Goal: Task Accomplishment & Management: Manage account settings

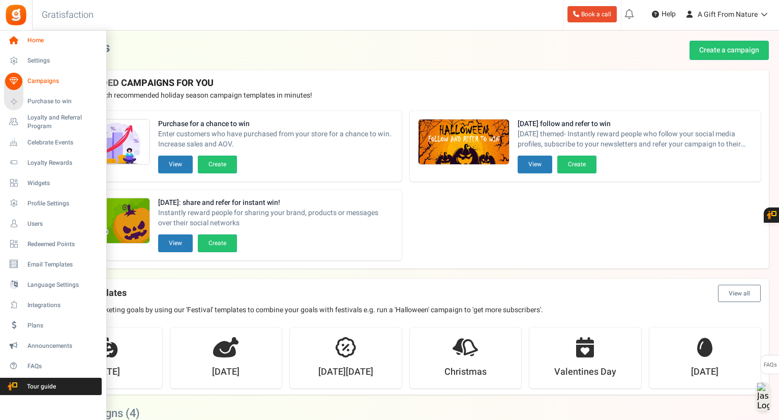
click at [20, 39] on icon at bounding box center [13, 40] width 17 height 17
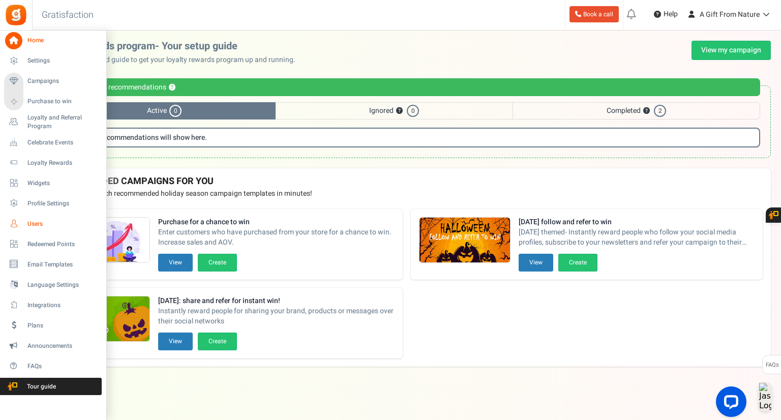
click at [21, 222] on icon at bounding box center [13, 223] width 17 height 17
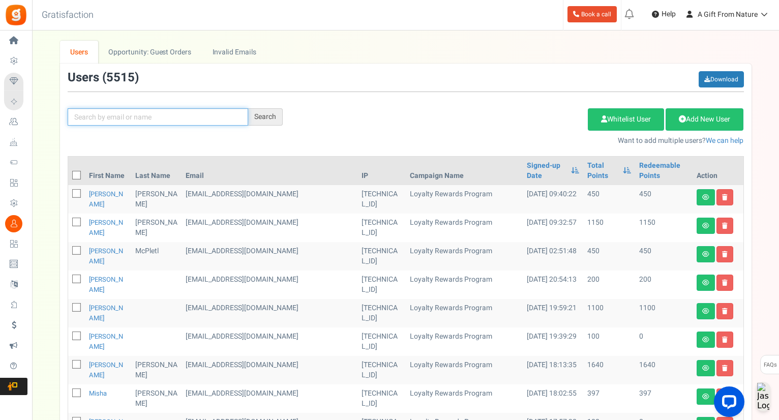
click at [173, 110] on input "text" at bounding box center [158, 116] width 180 height 17
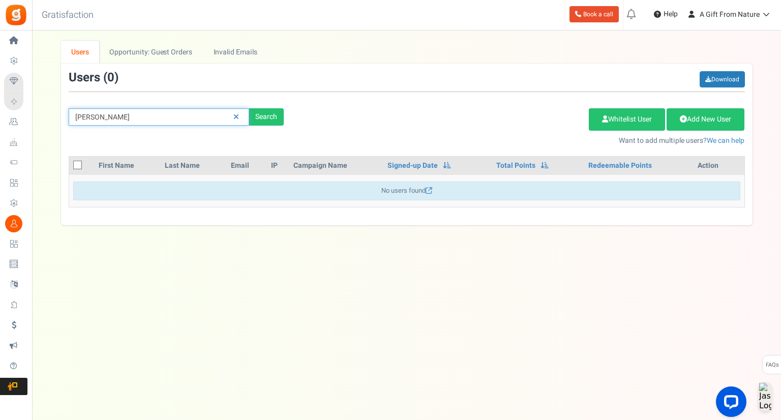
drag, startPoint x: 141, startPoint y: 121, endPoint x: 81, endPoint y: 119, distance: 59.5
click at [36, 121] on div "× Close Add Points ? First Name Last Name Email Do you want to give Welcome bon…" at bounding box center [406, 133] width 749 height 185
paste input "[EMAIL_ADDRESS][DOMAIN_NAME]"
type input "[EMAIL_ADDRESS][DOMAIN_NAME]"
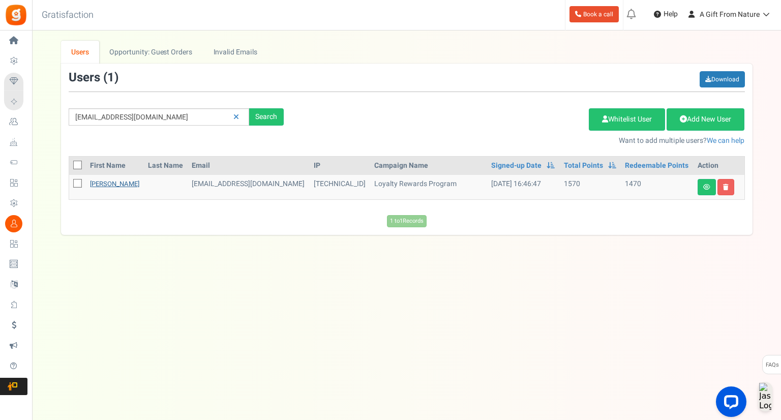
click at [118, 181] on link "[PERSON_NAME]" at bounding box center [114, 184] width 49 height 10
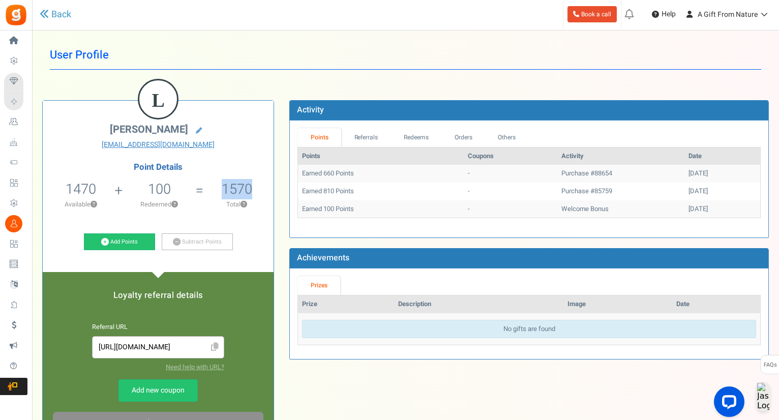
drag, startPoint x: 220, startPoint y: 187, endPoint x: 258, endPoint y: 192, distance: 38.5
click at [258, 192] on li "1570 Total ?" at bounding box center [237, 197] width 74 height 42
click at [400, 140] on link "Redeems" at bounding box center [416, 137] width 51 height 19
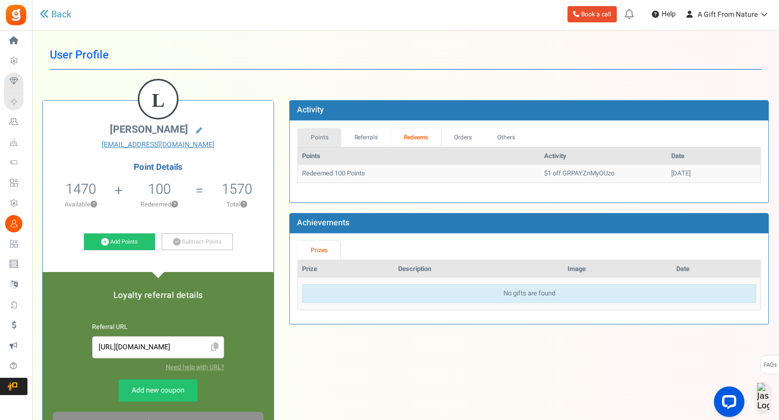
click at [323, 137] on link "Points" at bounding box center [319, 137] width 44 height 19
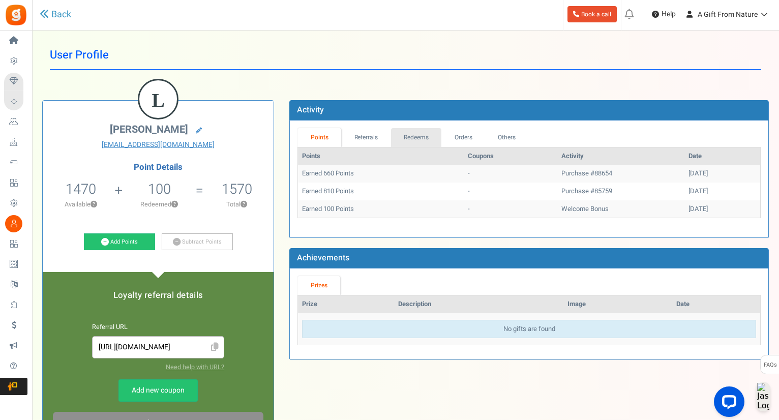
click at [418, 136] on link "Redeems" at bounding box center [416, 137] width 51 height 19
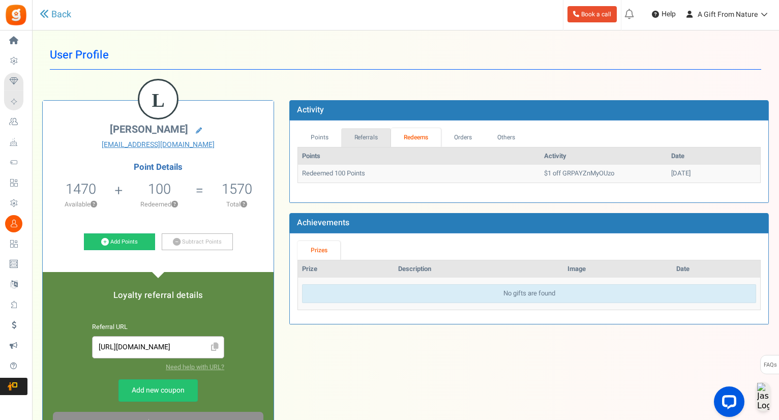
click at [382, 129] on link "Referrals" at bounding box center [366, 137] width 50 height 19
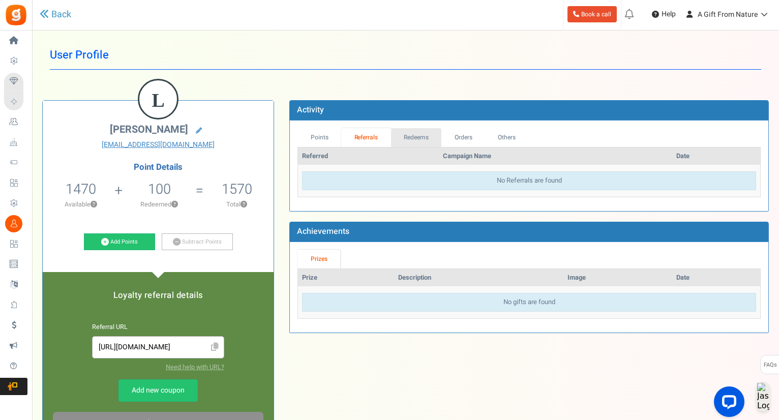
click at [398, 138] on link "Redeems" at bounding box center [416, 137] width 51 height 19
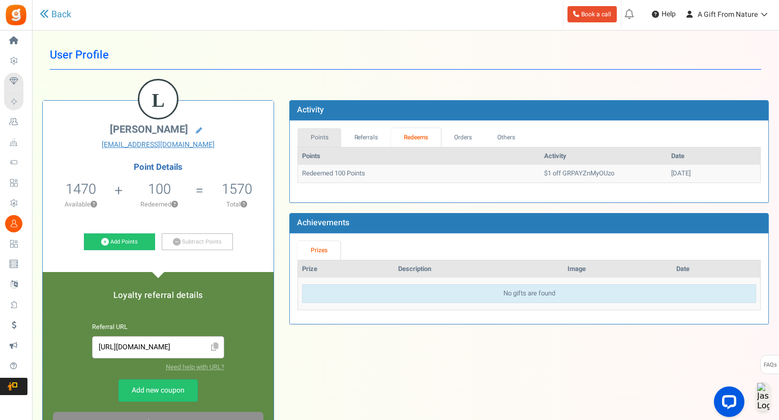
click at [338, 134] on link "Points" at bounding box center [319, 137] width 44 height 19
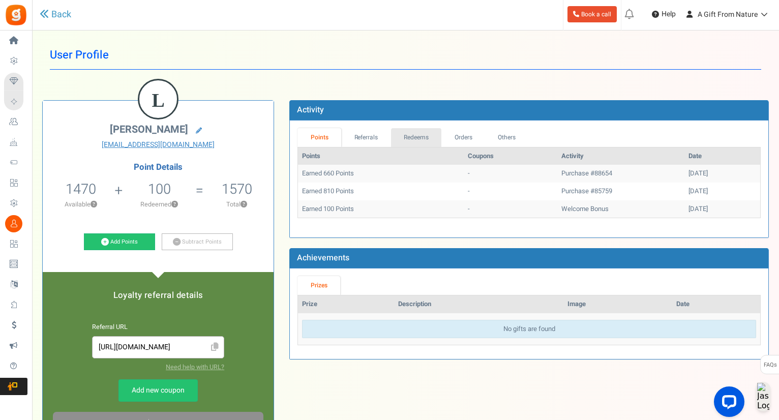
click at [417, 131] on link "Redeems" at bounding box center [416, 137] width 51 height 19
